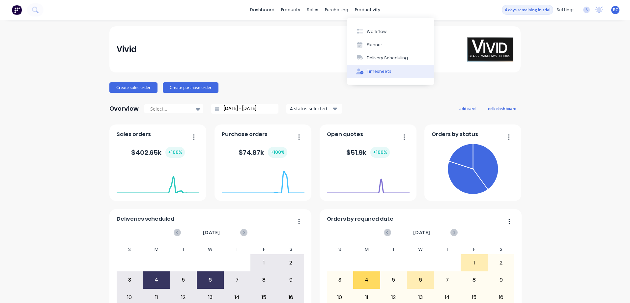
click at [384, 71] on div "Timesheets" at bounding box center [379, 72] width 25 height 6
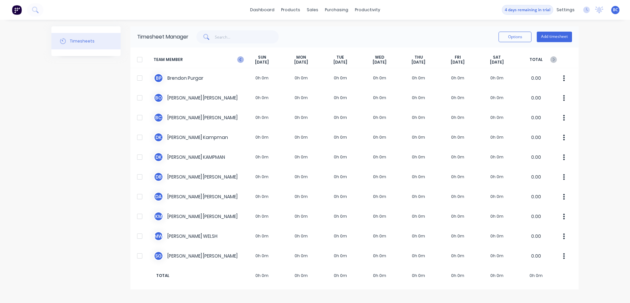
click at [240, 60] on icon at bounding box center [240, 59] width 2 height 3
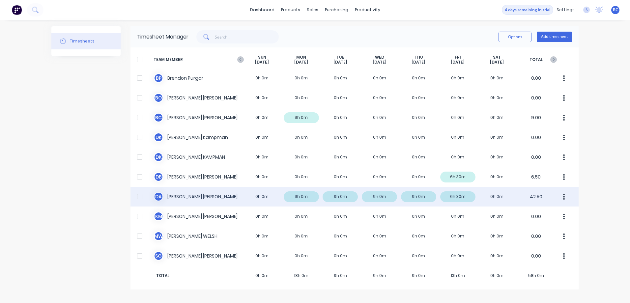
click at [233, 194] on div "D A [PERSON_NAME] 0h 0m 9h 0m 9h 0m 9h 0m 9h 0m 6h 30m 0h 0m 42.50" at bounding box center [355, 197] width 448 height 20
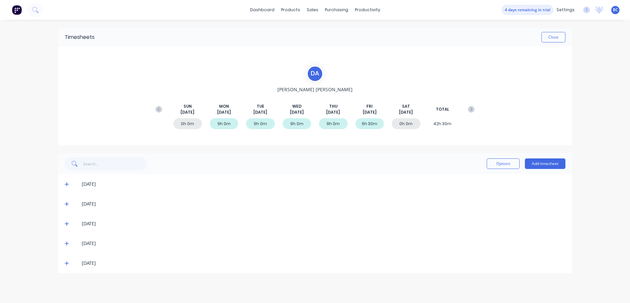
click at [67, 185] on icon at bounding box center [67, 185] width 4 height 4
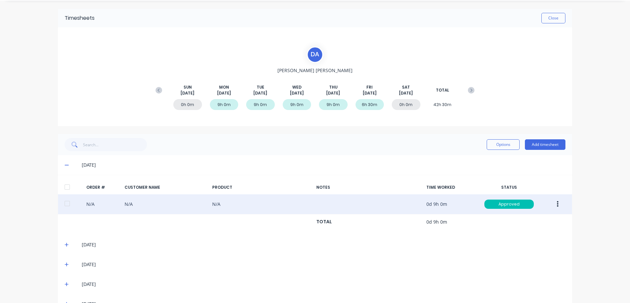
scroll to position [38, 0]
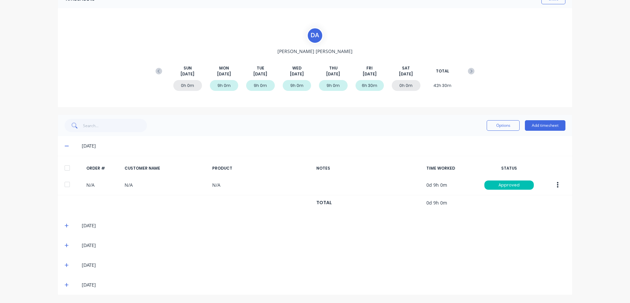
click at [62, 226] on div "[DATE]" at bounding box center [315, 226] width 514 height 20
click at [65, 146] on icon at bounding box center [67, 146] width 4 height 1
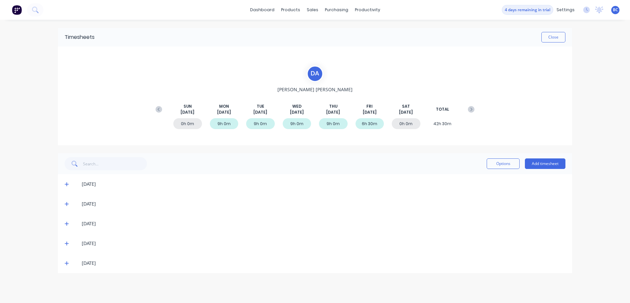
click at [68, 205] on icon at bounding box center [67, 204] width 4 height 5
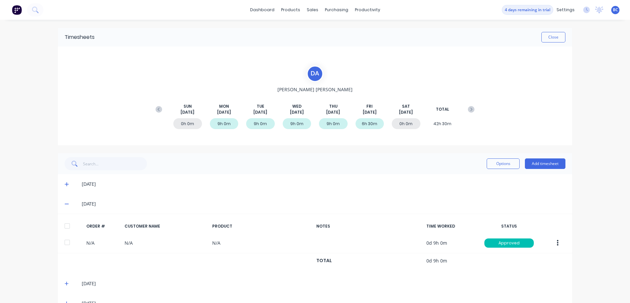
click at [65, 207] on span at bounding box center [68, 204] width 7 height 7
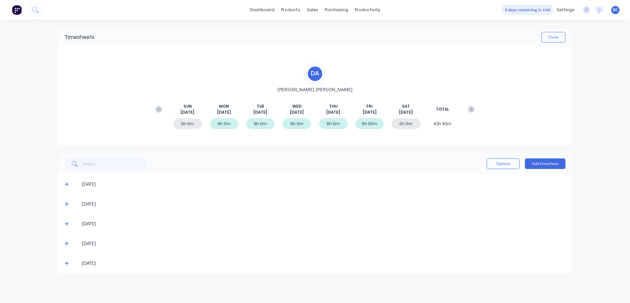
click at [66, 224] on icon at bounding box center [67, 224] width 4 height 5
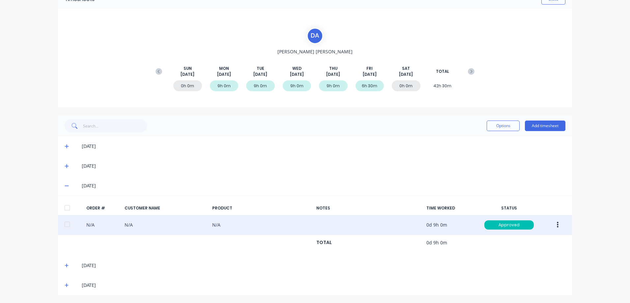
scroll to position [38, 0]
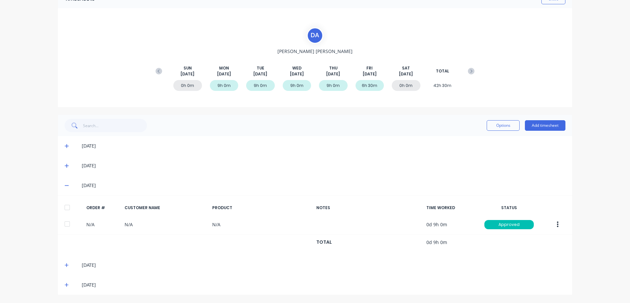
click at [65, 186] on icon at bounding box center [67, 185] width 4 height 5
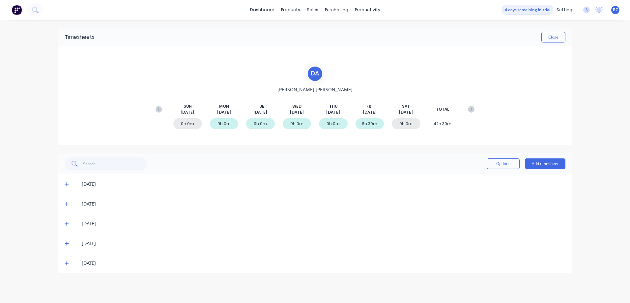
click at [66, 240] on span at bounding box center [68, 243] width 7 height 7
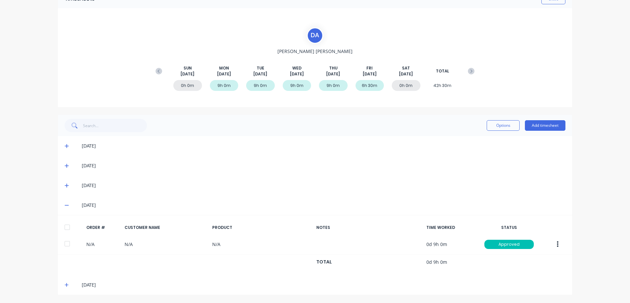
click at [66, 209] on span at bounding box center [68, 205] width 7 height 7
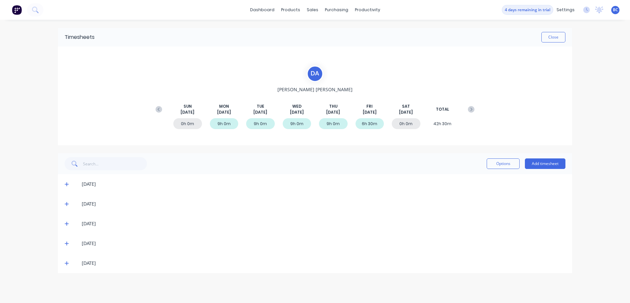
scroll to position [0, 0]
click at [66, 260] on div "[DATE]" at bounding box center [315, 264] width 514 height 20
click at [65, 264] on icon at bounding box center [67, 263] width 4 height 5
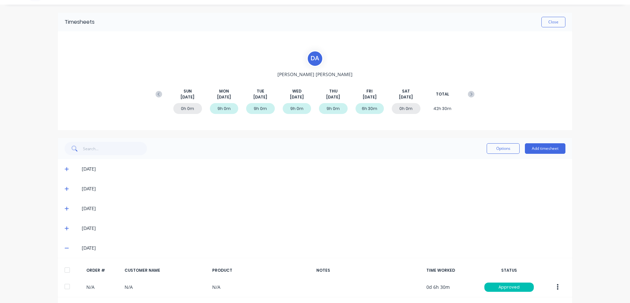
scroll to position [38, 0]
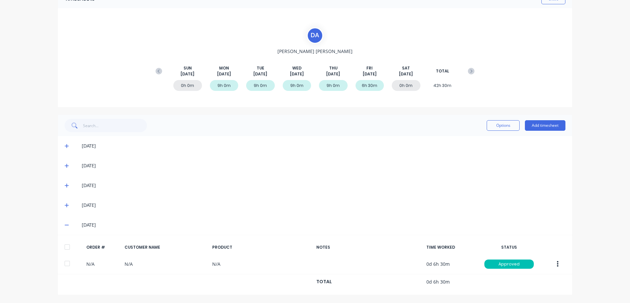
click at [65, 226] on icon at bounding box center [67, 225] width 4 height 5
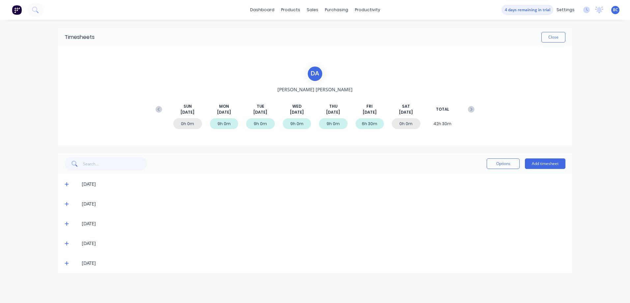
scroll to position [0, 0]
click at [560, 38] on button "Close" at bounding box center [554, 37] width 24 height 11
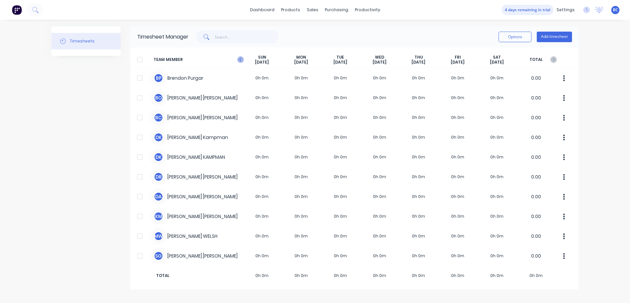
click at [243, 60] on icon at bounding box center [240, 59] width 7 height 7
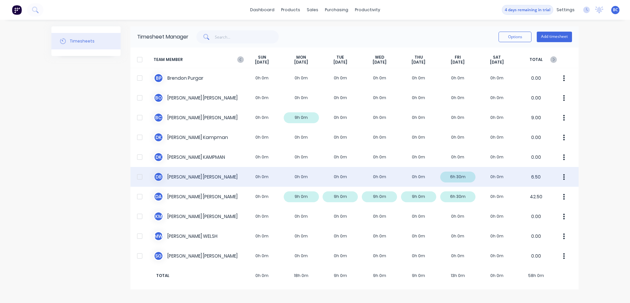
click at [196, 182] on div "D B [PERSON_NAME] 0h 0m 0h 0m 0h 0m 0h 0m 0h 0m 6h 30m 0h 0m 6.50" at bounding box center [355, 177] width 448 height 20
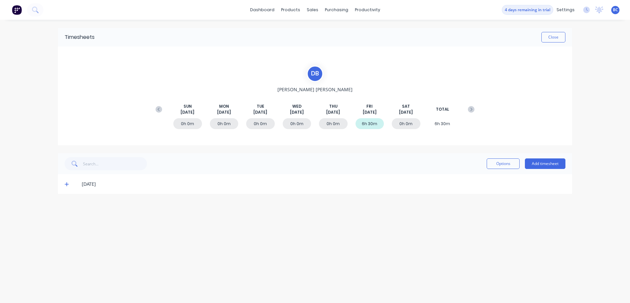
click at [375, 126] on div "6h 30m" at bounding box center [370, 123] width 29 height 11
click at [68, 186] on icon at bounding box center [67, 184] width 4 height 5
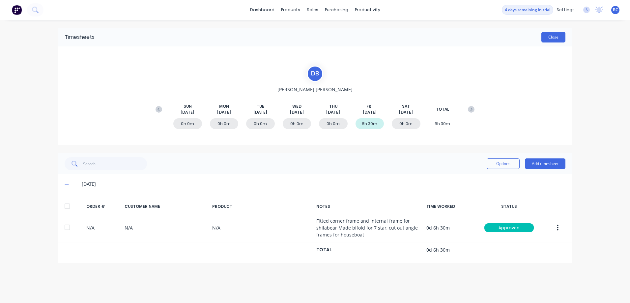
click at [558, 38] on button "Close" at bounding box center [554, 37] width 24 height 11
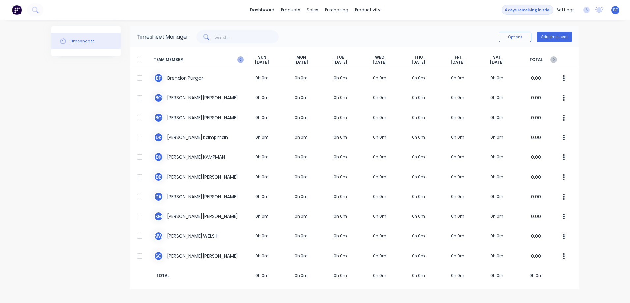
click at [239, 59] on icon at bounding box center [240, 59] width 7 height 7
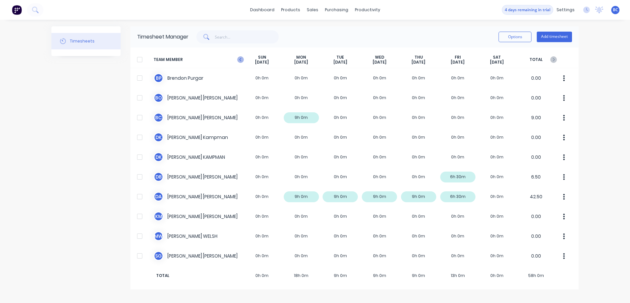
click at [242, 59] on icon at bounding box center [240, 59] width 7 height 7
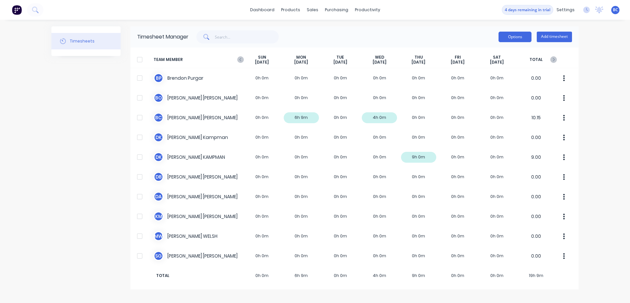
click at [520, 37] on button "Options" at bounding box center [515, 37] width 33 height 11
click at [141, 62] on div at bounding box center [139, 59] width 13 height 13
click at [522, 39] on button "Options" at bounding box center [515, 37] width 33 height 11
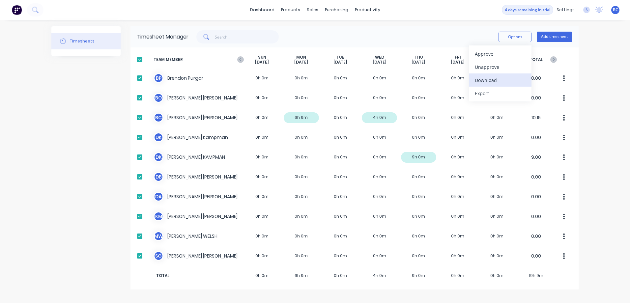
click at [493, 82] on div "Download" at bounding box center [500, 80] width 51 height 10
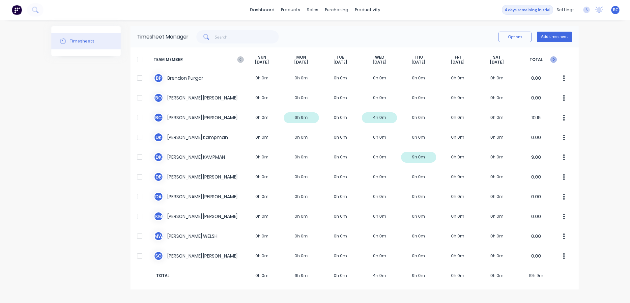
click at [552, 60] on icon at bounding box center [554, 59] width 7 height 7
